Goal: Task Accomplishment & Management: Manage account settings

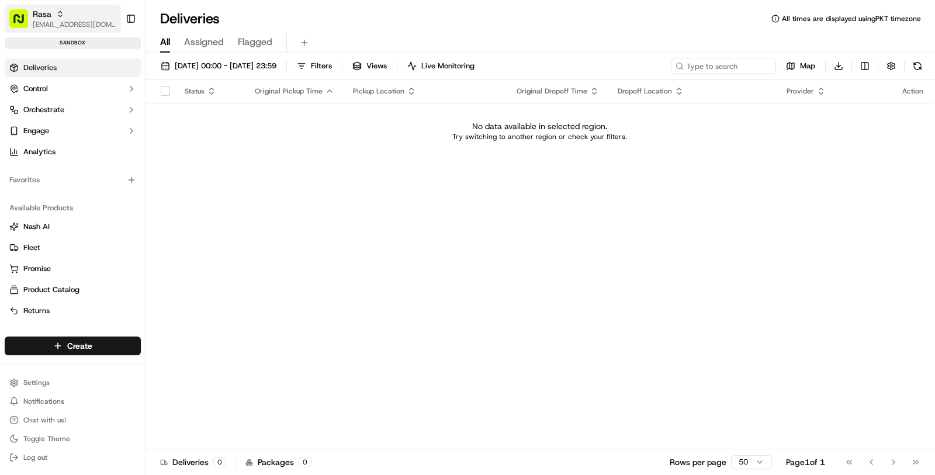
click at [71, 22] on span "[EMAIL_ADDRESS][DOMAIN_NAME]" at bounding box center [75, 24] width 84 height 9
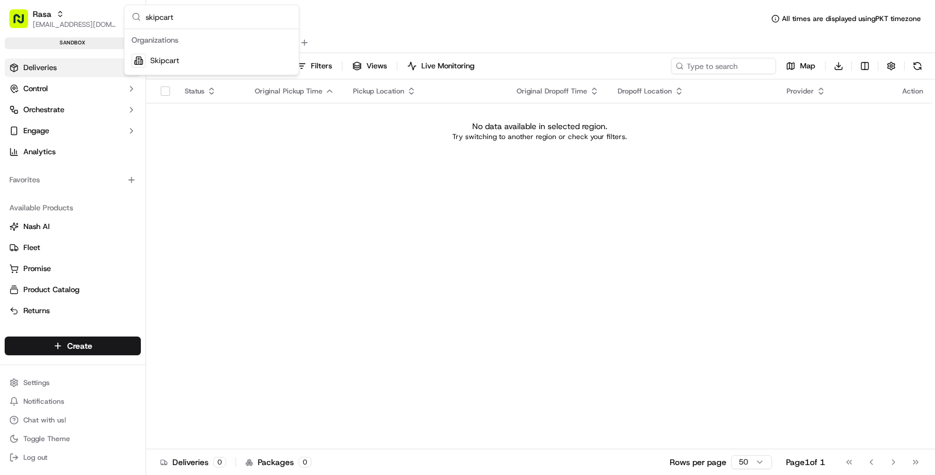
type input "skipcart"
click at [201, 63] on div "Skipcart" at bounding box center [211, 60] width 169 height 23
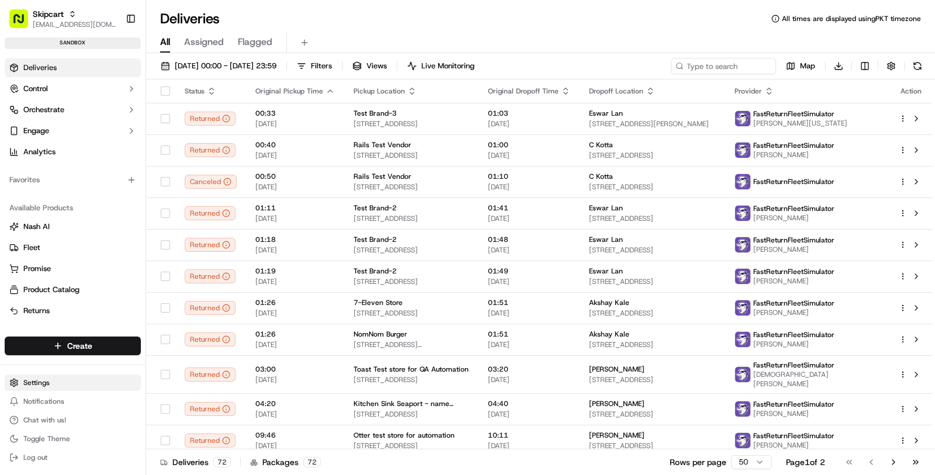
click at [60, 383] on html "Skipcart masood@usenash.com Toggle Sidebar sandbox Deliveries Control Orchestra…" at bounding box center [467, 237] width 935 height 475
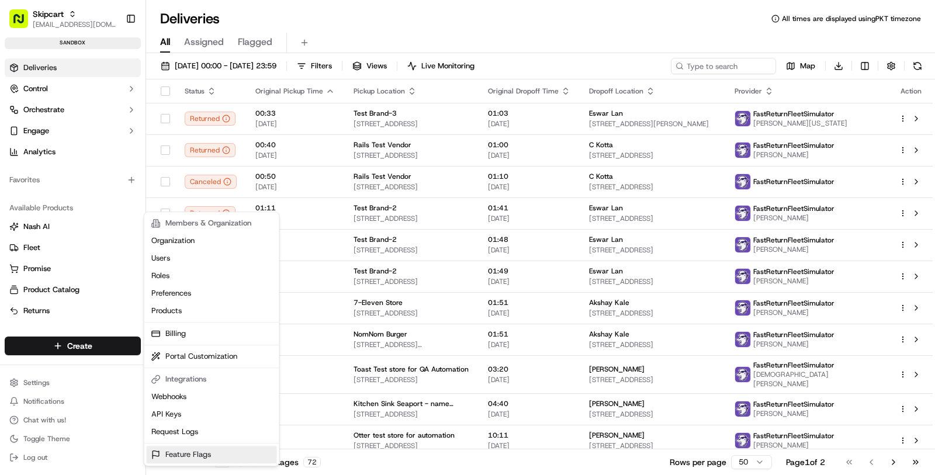
click at [191, 448] on link "Feature Flags" at bounding box center [212, 455] width 130 height 18
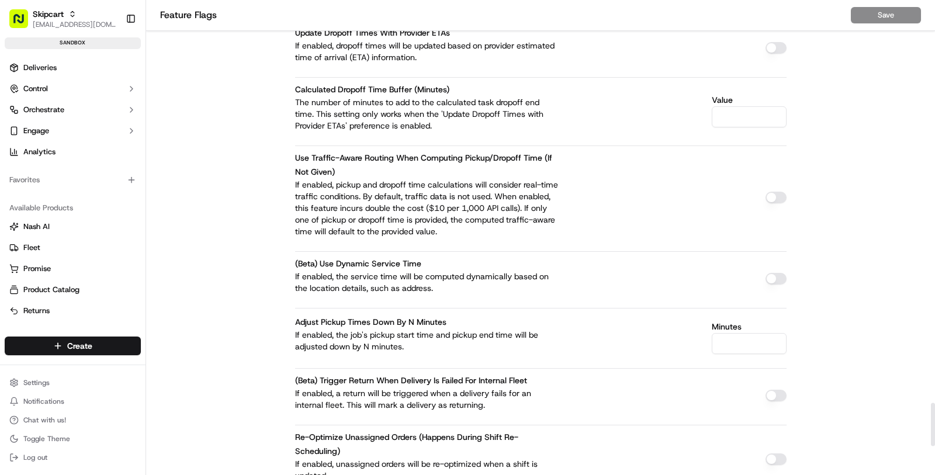
scroll to position [4740, 0]
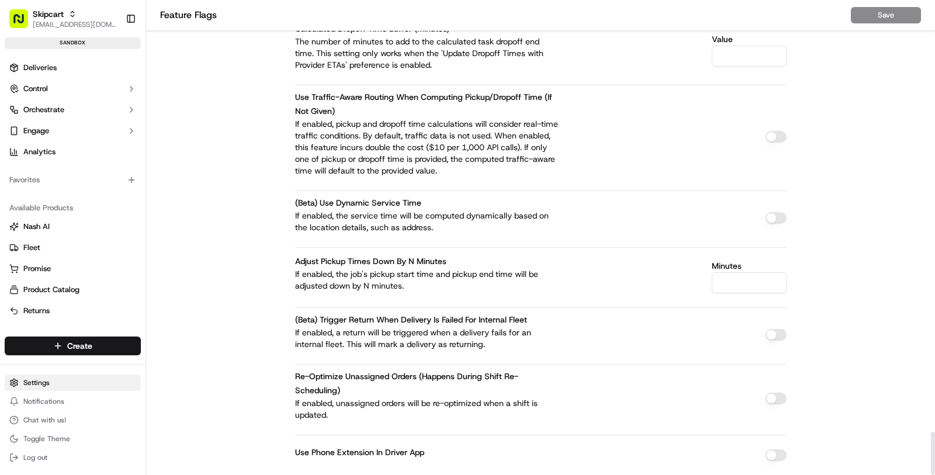
click at [88, 383] on html "Skipcart masood@usenash.com Toggle Sidebar sandbox Deliveries Control Orchestra…" at bounding box center [467, 237] width 935 height 475
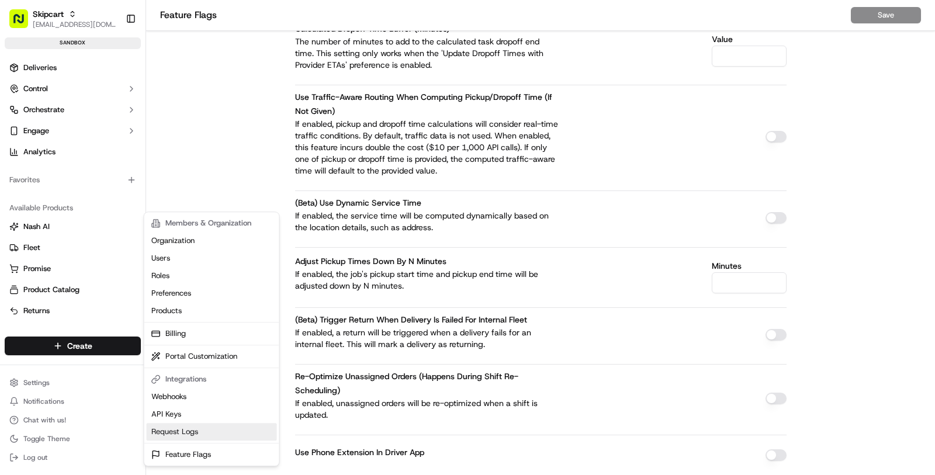
click at [199, 431] on link "Request Logs" at bounding box center [212, 432] width 130 height 18
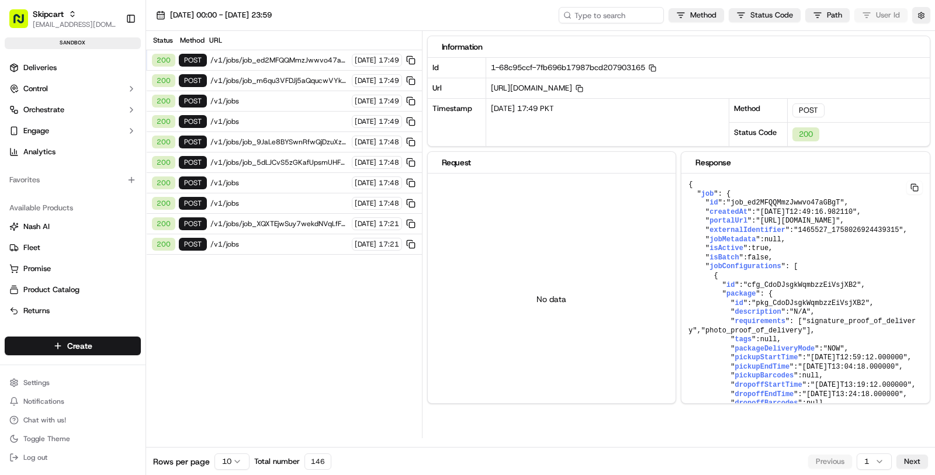
click at [316, 273] on div "Status Method URL 200 POST /v1/jobs/job_ed2MFQQMmzJwwvo47aGBgT/autodispatch 16/…" at bounding box center [284, 234] width 276 height 407
click at [290, 221] on div "200 POST /v1/jobs/job_XQXTEjwSuy7wekdNVqLfFZ/autodispatch 16/09/2025 17:21" at bounding box center [284, 224] width 276 height 20
click at [295, 199] on span "/v1/jobs" at bounding box center [279, 203] width 138 height 9
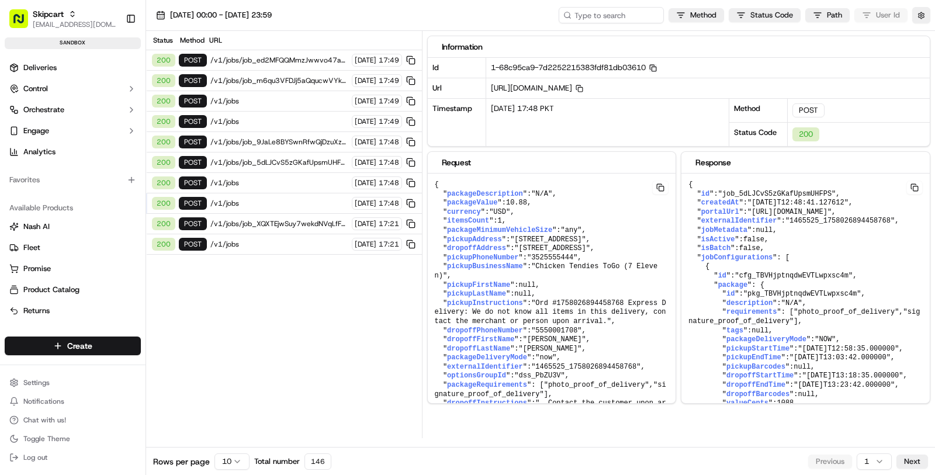
click at [657, 69] on icon "button" at bounding box center [653, 68] width 8 height 8
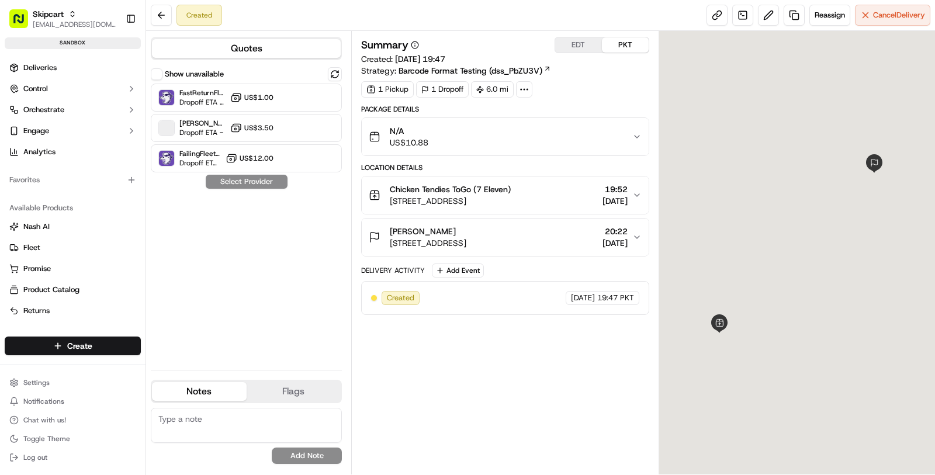
click at [466, 237] on span "[STREET_ADDRESS]" at bounding box center [428, 243] width 77 height 12
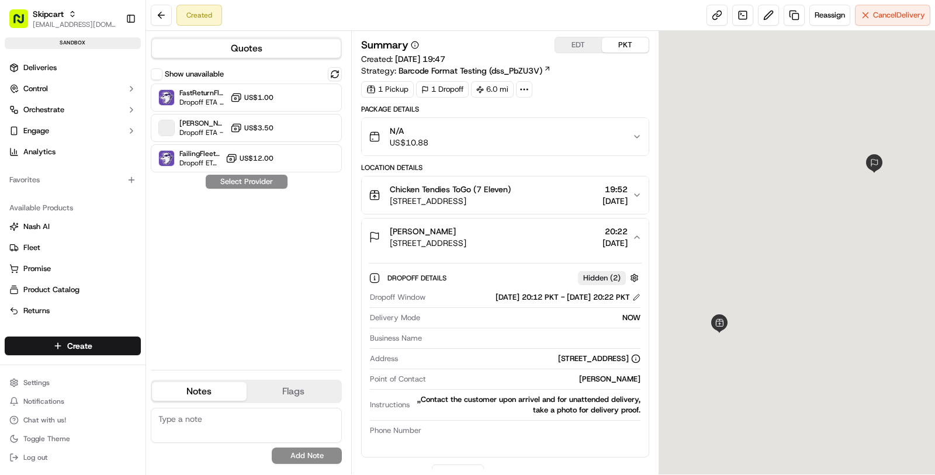
scroll to position [43, 0]
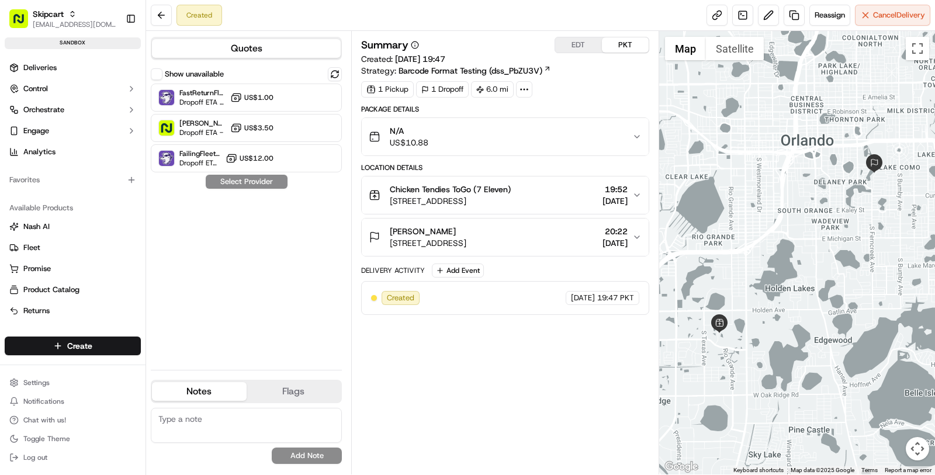
click at [466, 241] on span "[STREET_ADDRESS]" at bounding box center [428, 243] width 77 height 12
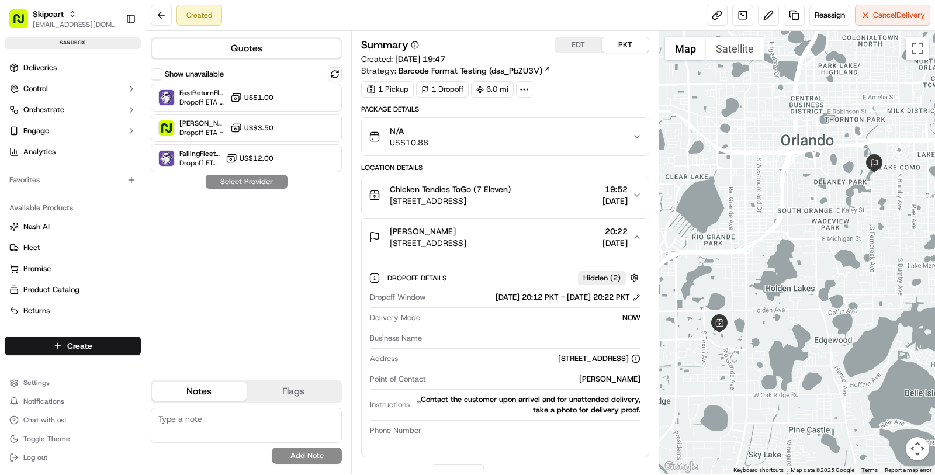
scroll to position [43, 0]
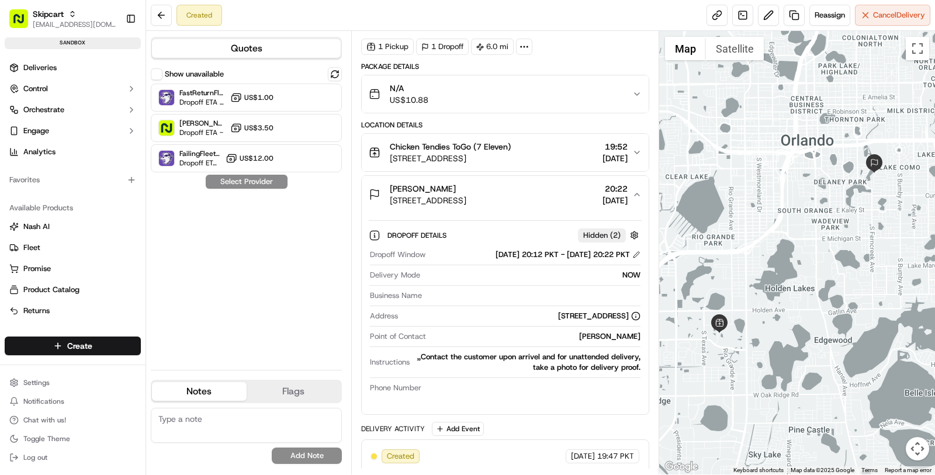
click at [511, 168] on button "Chicken Tendies ToGo (7 Eleven) 1900 Lake Fountain Dr, Orlando, FL 32839, USA 1…" at bounding box center [505, 152] width 287 height 37
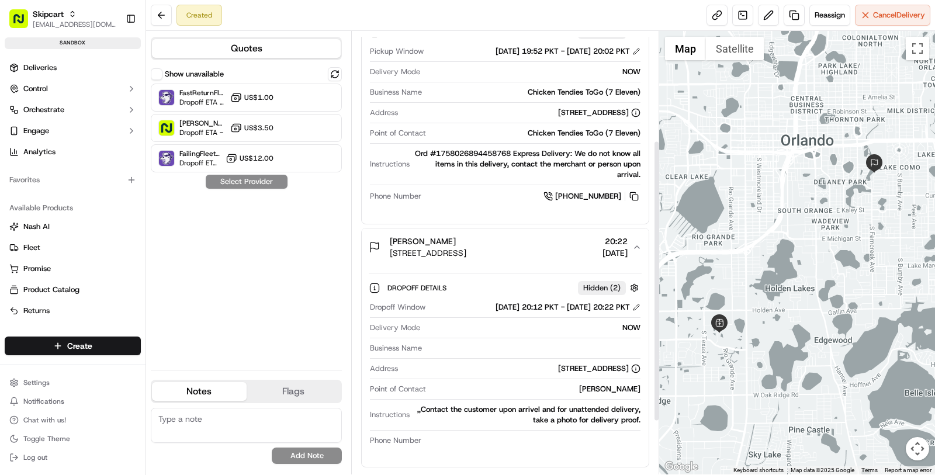
scroll to position [255, 0]
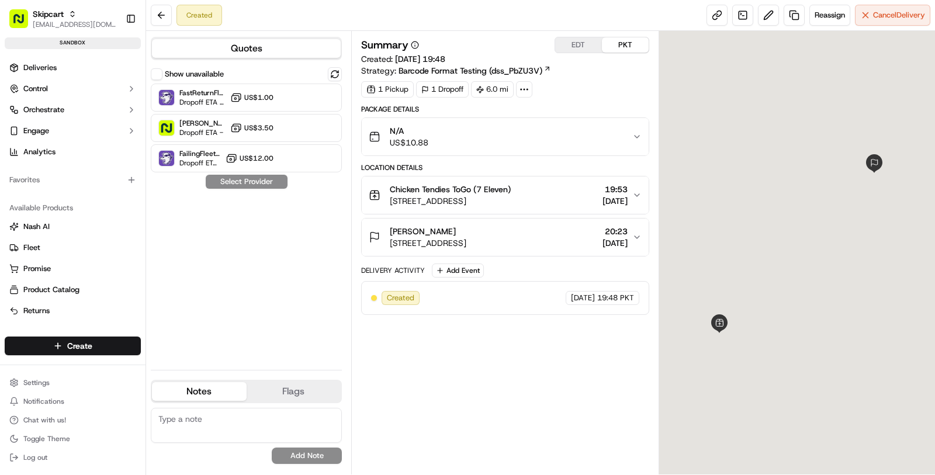
click at [466, 233] on div "[PERSON_NAME]" at bounding box center [428, 232] width 77 height 12
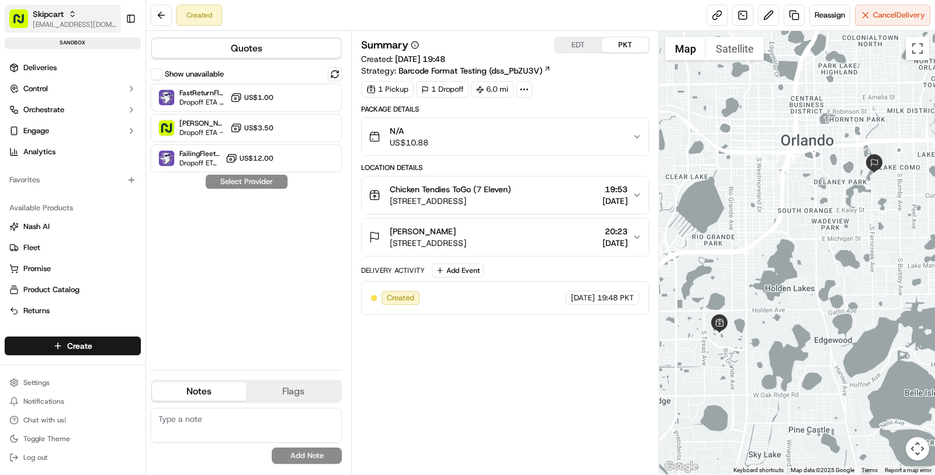
click at [36, 23] on span "[EMAIL_ADDRESS][DOMAIN_NAME]" at bounding box center [75, 24] width 84 height 9
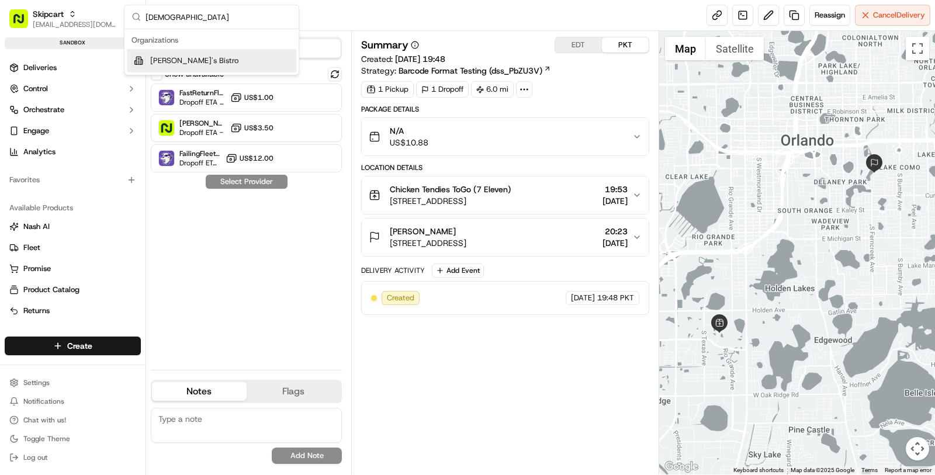
type input "[DEMOGRAPHIC_DATA]"
click at [174, 65] on span "[PERSON_NAME]'s Bistro" at bounding box center [194, 61] width 88 height 11
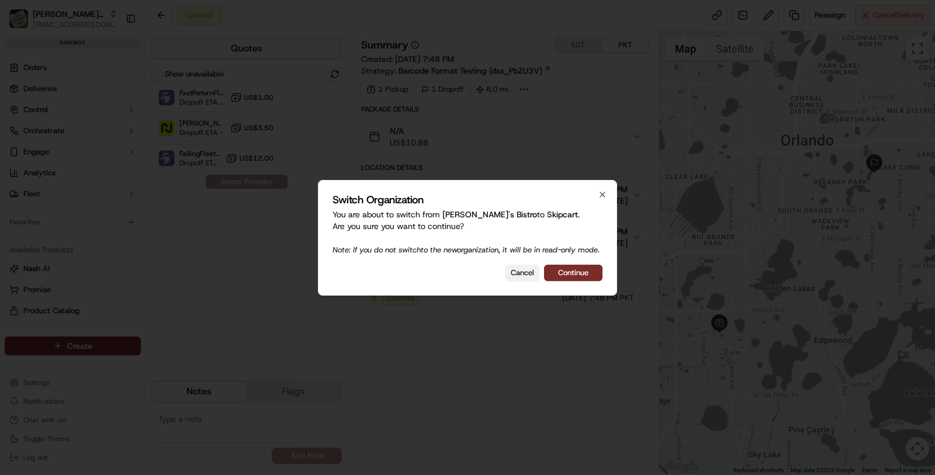
click at [511, 276] on button "Cancel" at bounding box center [522, 273] width 34 height 16
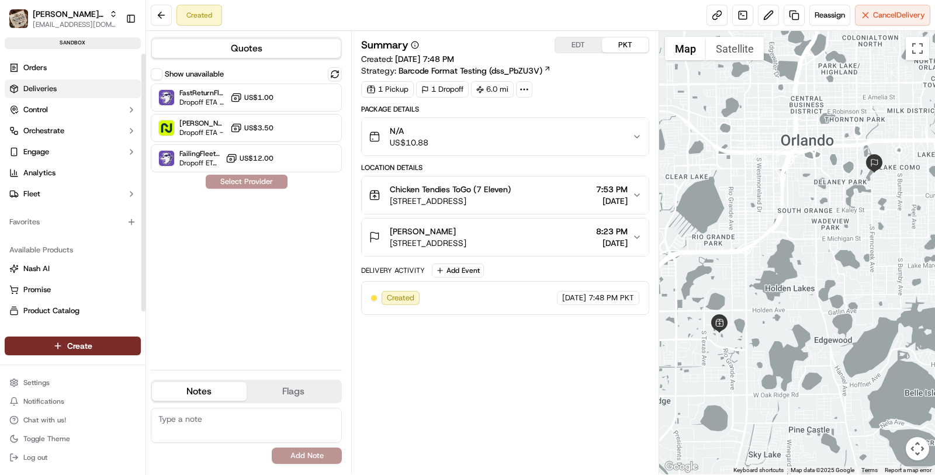
click at [83, 89] on link "Deliveries" at bounding box center [73, 88] width 136 height 19
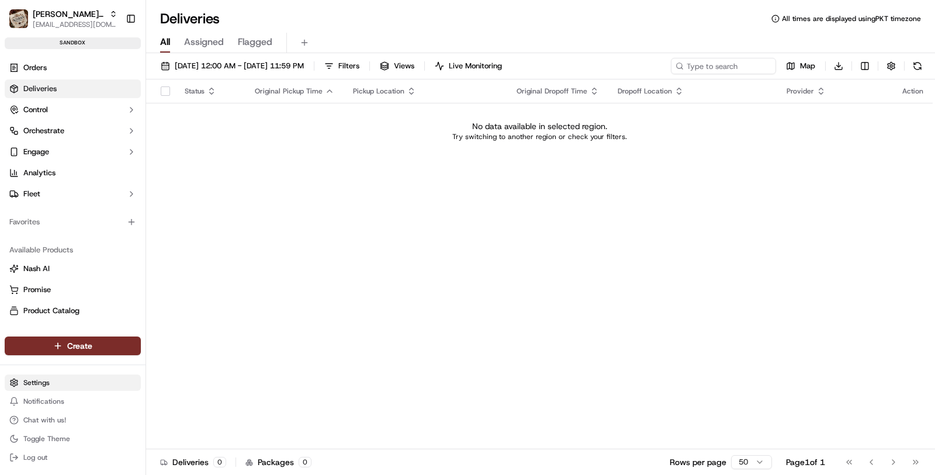
click at [70, 380] on html "[PERSON_NAME]'s Bistro [EMAIL_ADDRESS][DOMAIN_NAME] Toggle Sidebar sandbox Orde…" at bounding box center [467, 237] width 935 height 475
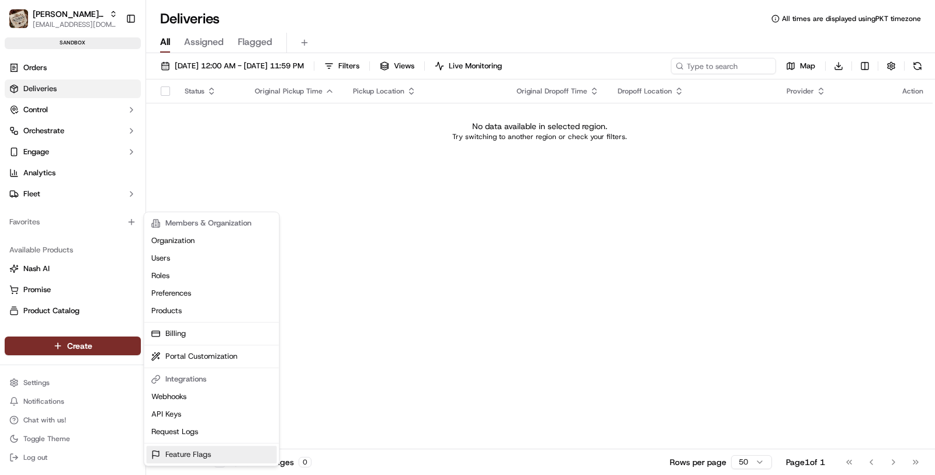
click at [220, 459] on link "Feature Flags" at bounding box center [212, 455] width 130 height 18
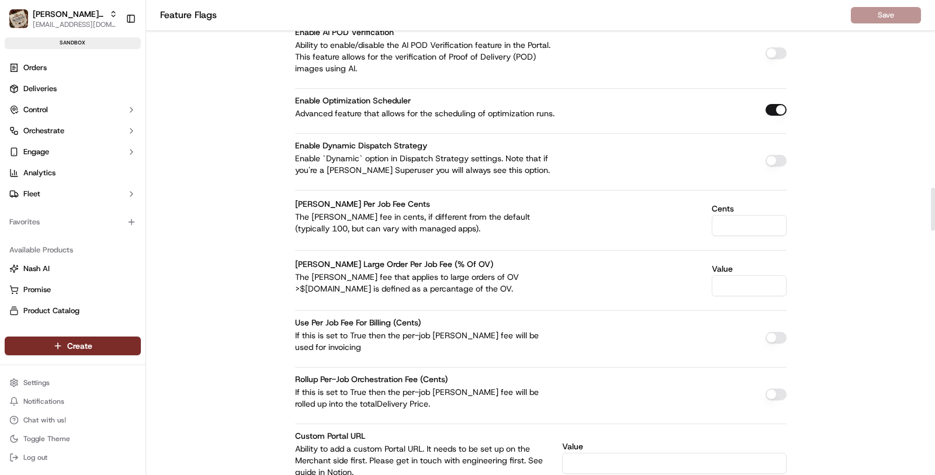
scroll to position [2060, 0]
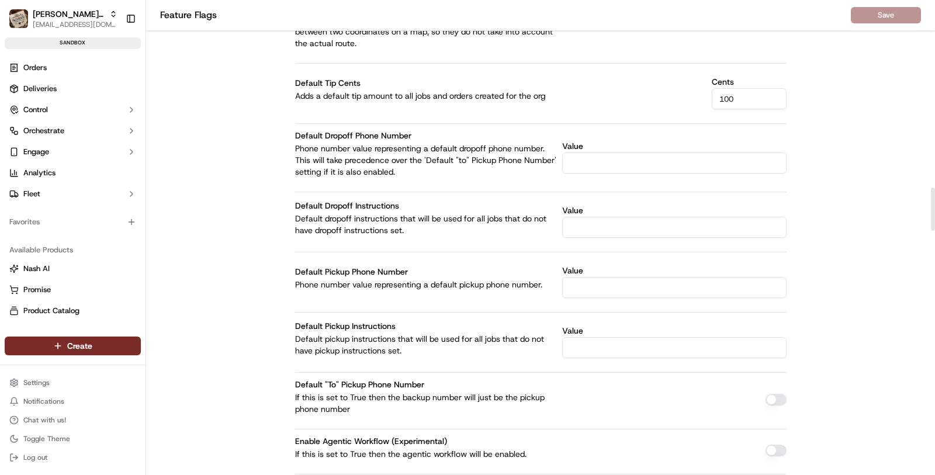
click at [591, 153] on input "Value" at bounding box center [674, 163] width 224 height 21
